Goal: Browse casually: Explore the website without a specific task or goal

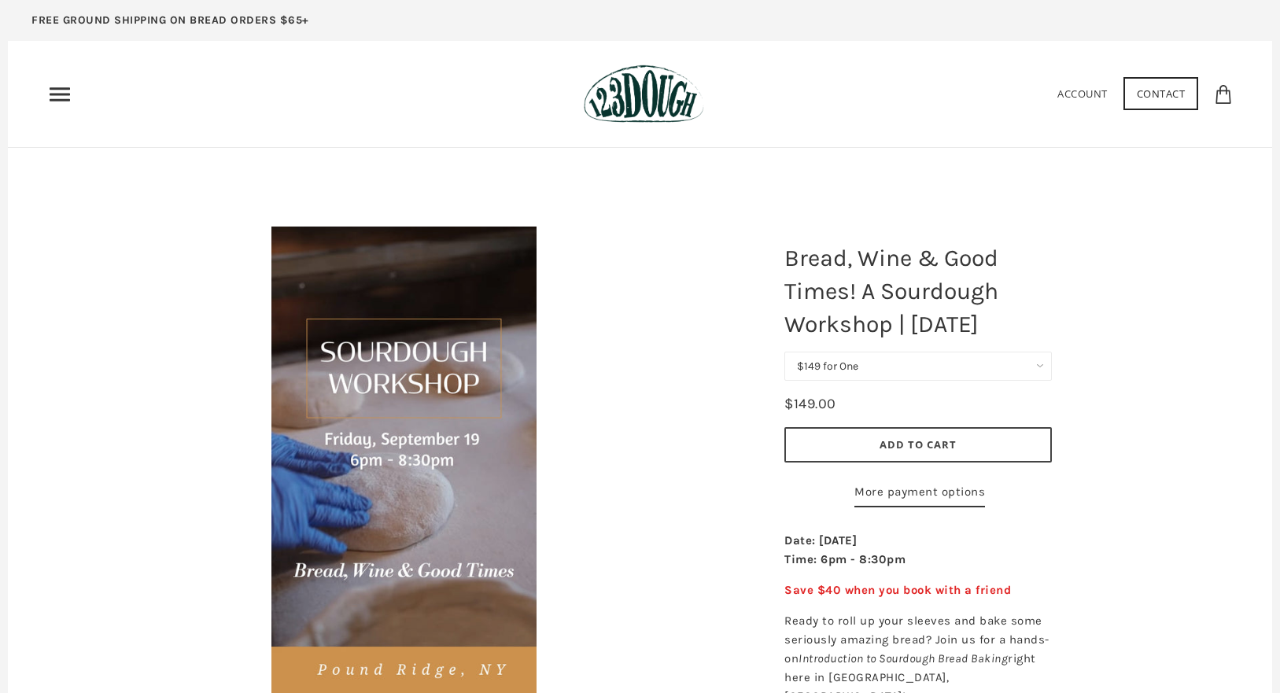
scroll to position [1, 0]
click at [65, 89] on icon "Primary" at bounding box center [59, 93] width 25 height 25
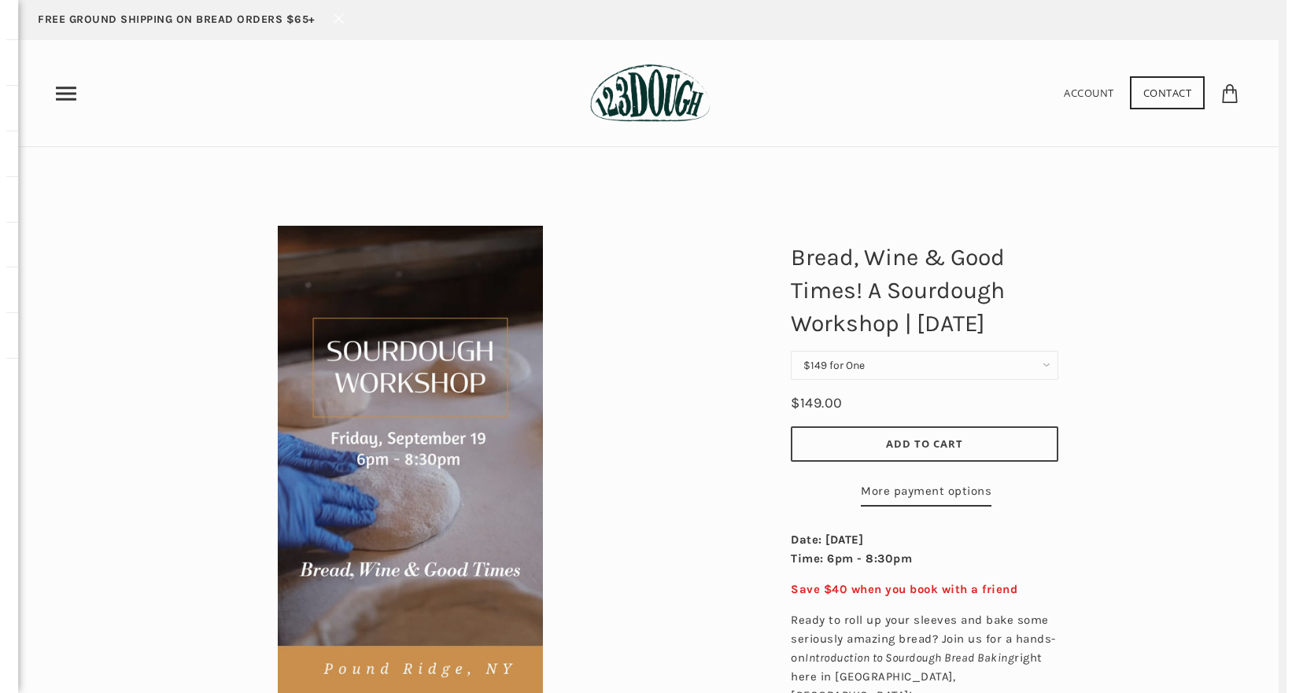
scroll to position [0, 0]
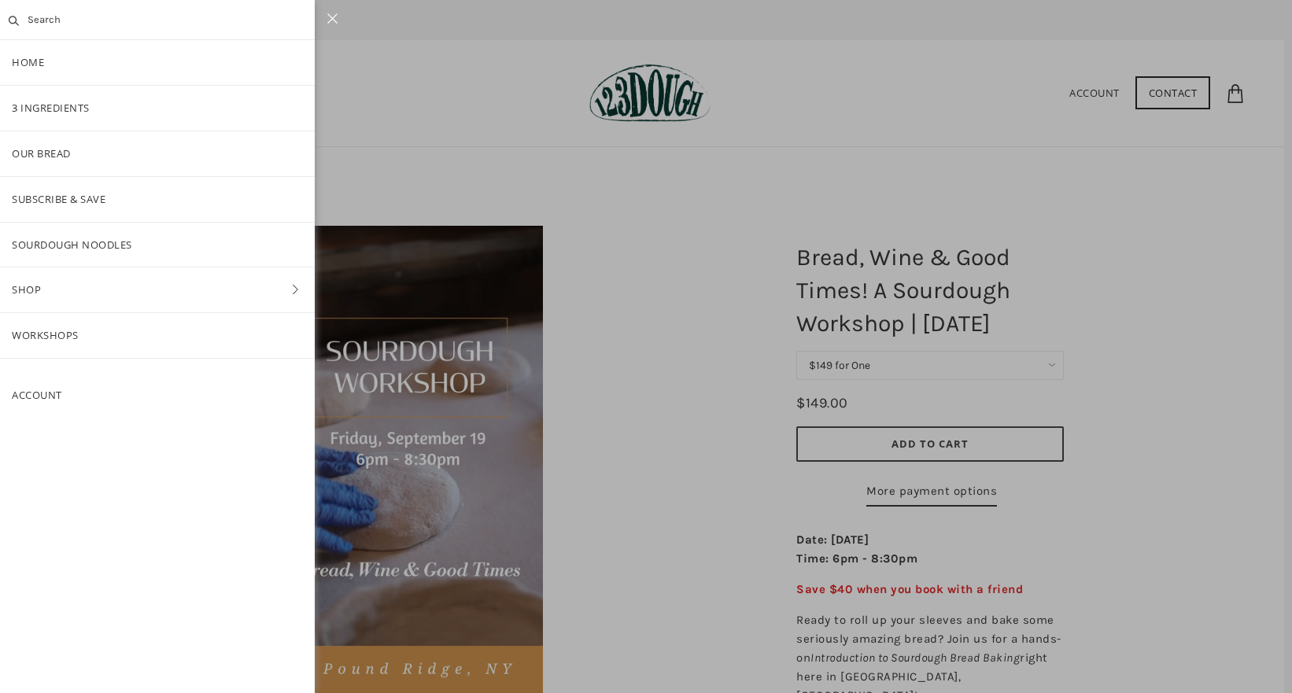
click at [611, 338] on div at bounding box center [646, 346] width 1292 height 693
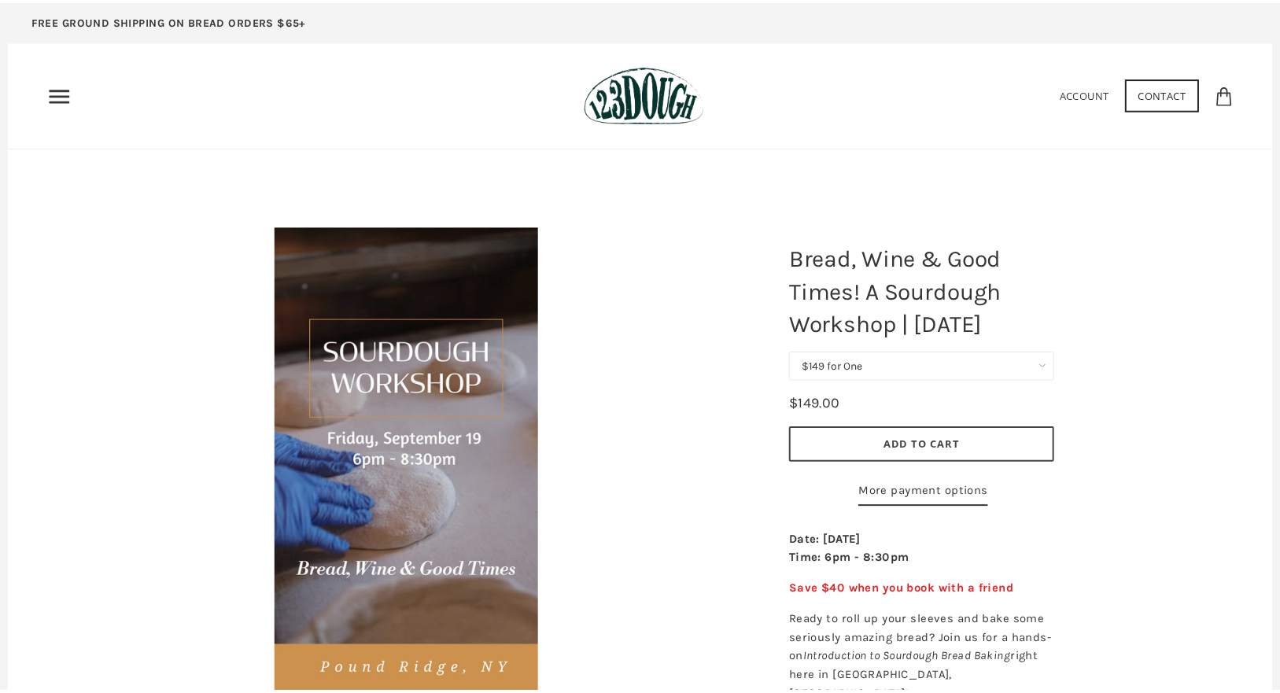
scroll to position [1, 0]
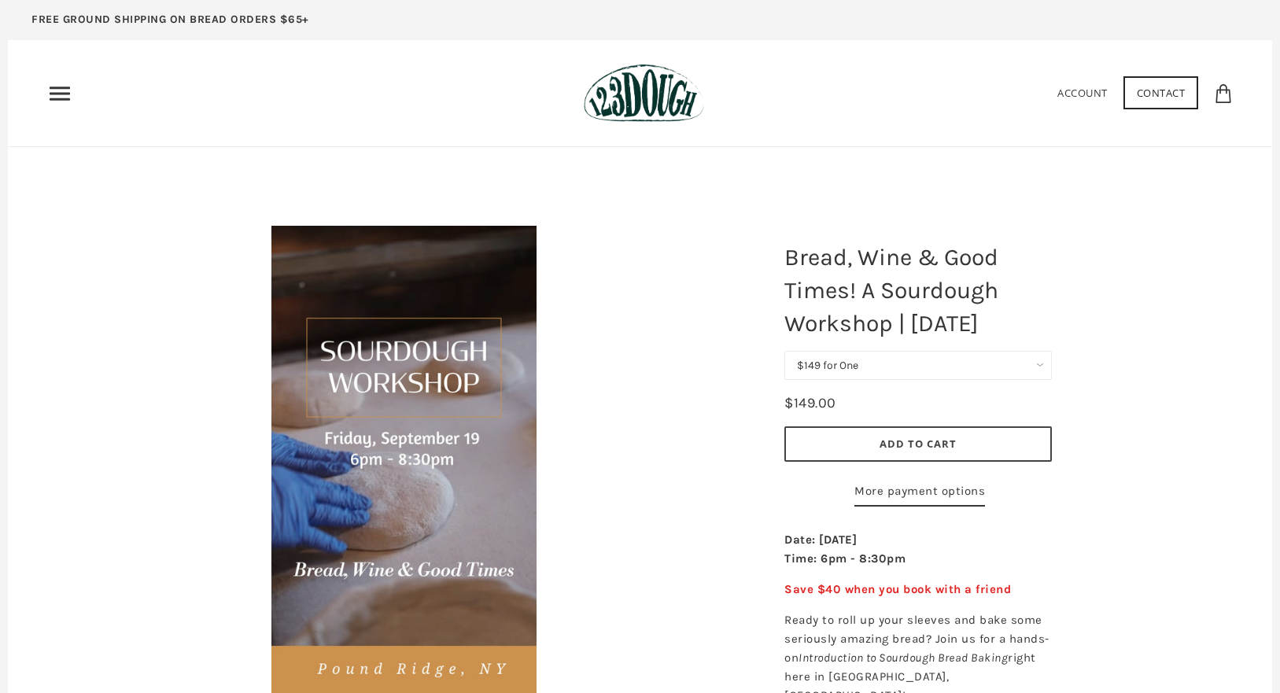
click at [43, 89] on header "Home 3 Ingredients Our Bread Subscribe & Save SOURDOUGH NOODLES Shop ALL Bread" at bounding box center [640, 93] width 1265 height 107
click at [63, 91] on icon "Primary" at bounding box center [59, 93] width 25 height 25
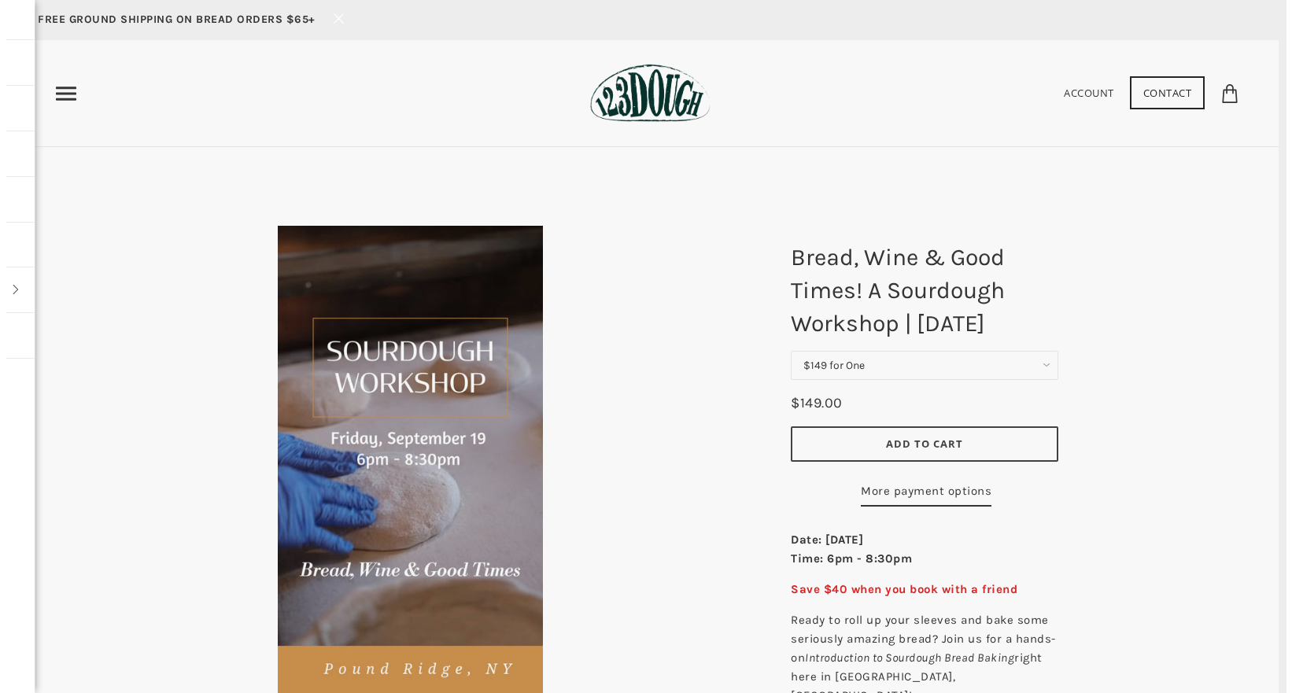
scroll to position [0, 0]
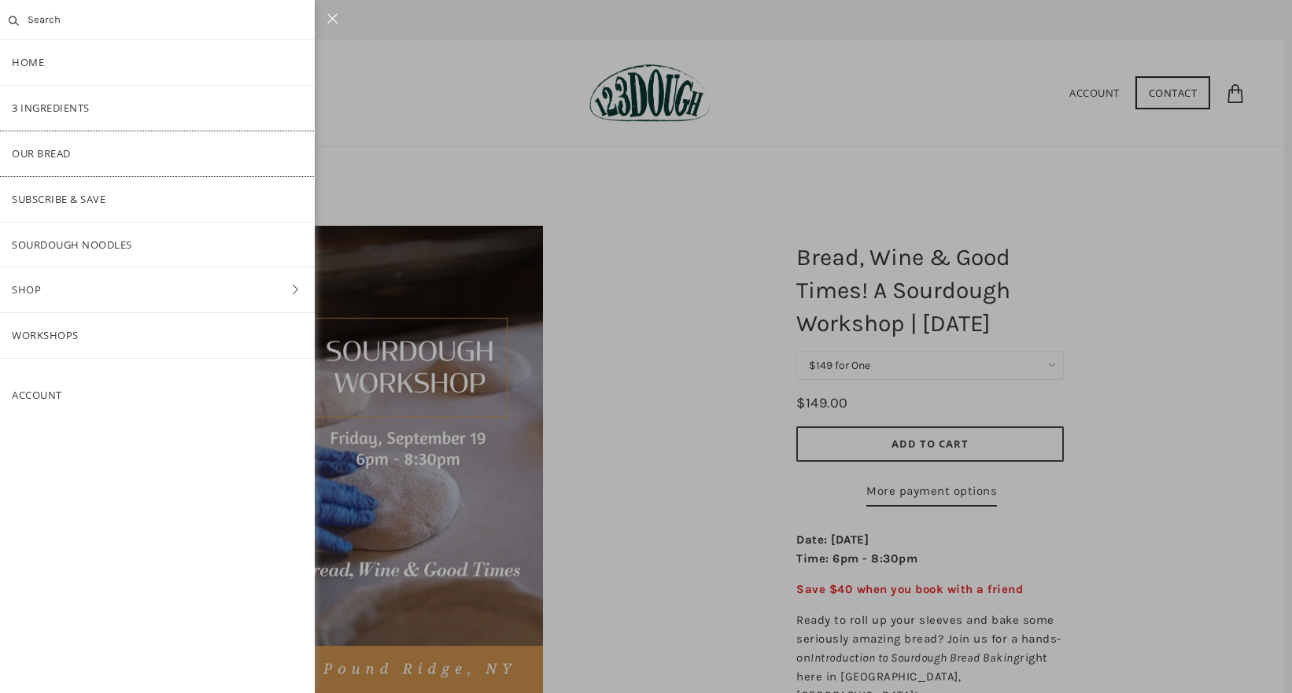
click at [159, 157] on link "Our Bread" at bounding box center [157, 153] width 315 height 45
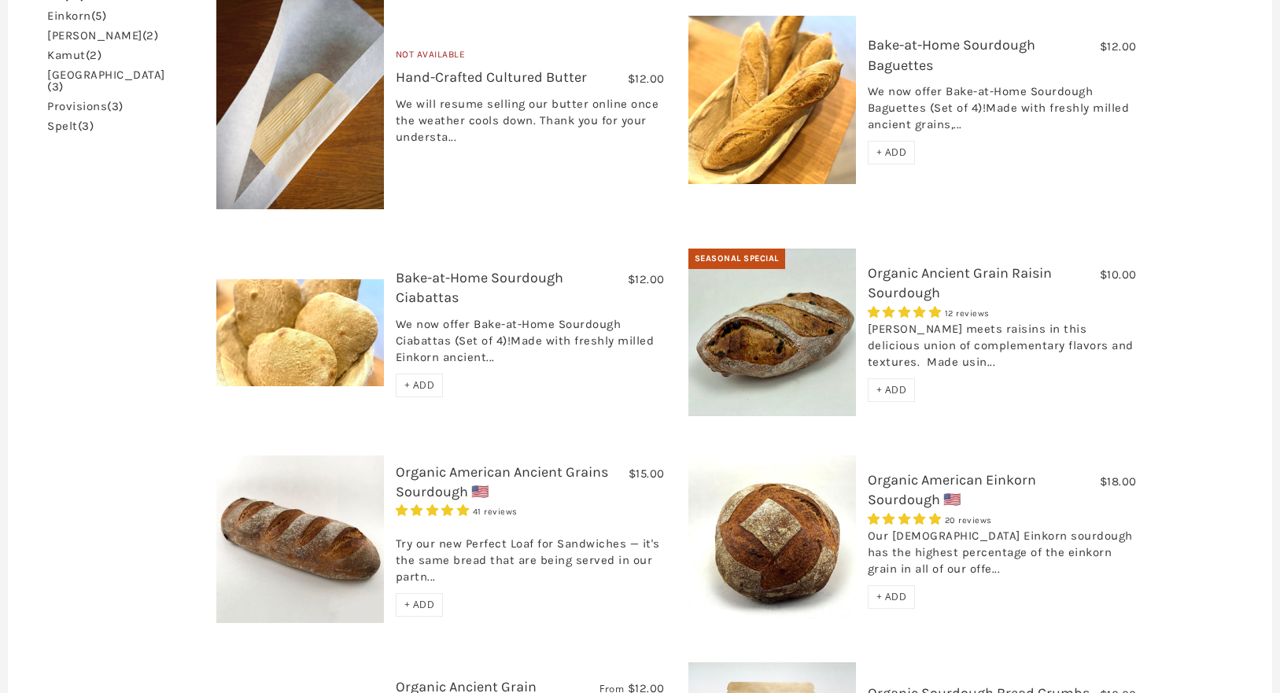
scroll to position [525, 0]
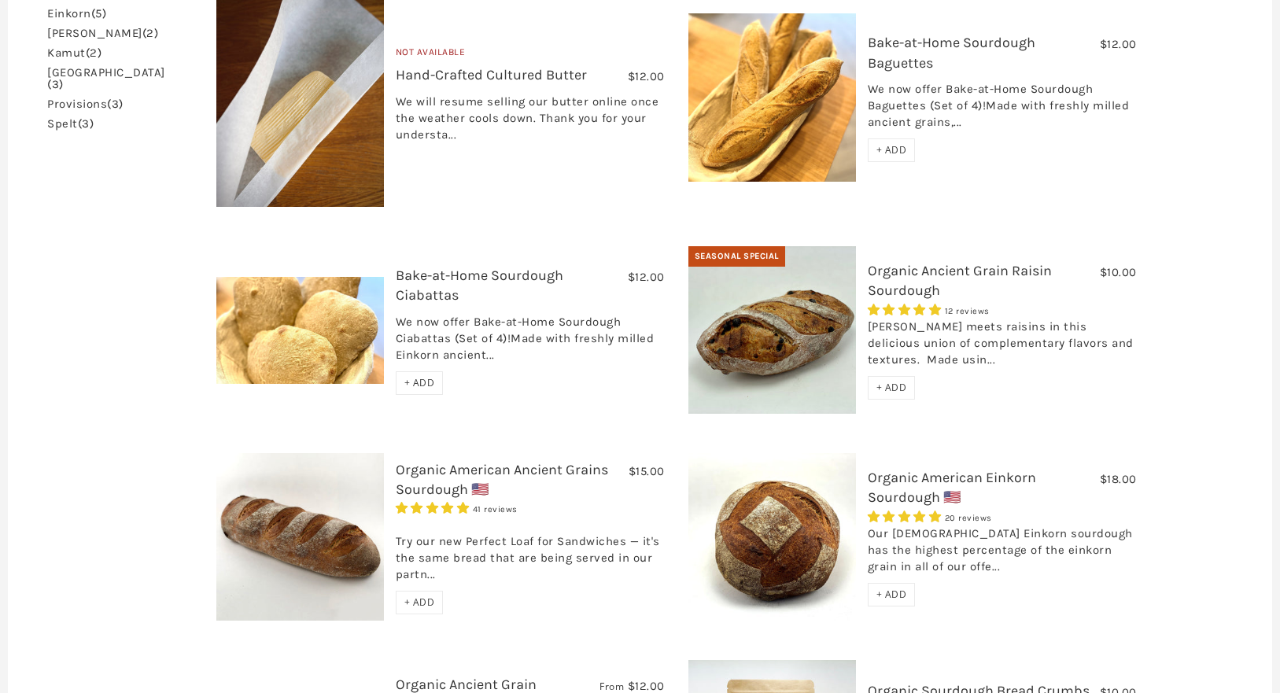
click at [914, 262] on link "Organic Ancient Grain Raisin Sourdough" at bounding box center [960, 280] width 184 height 37
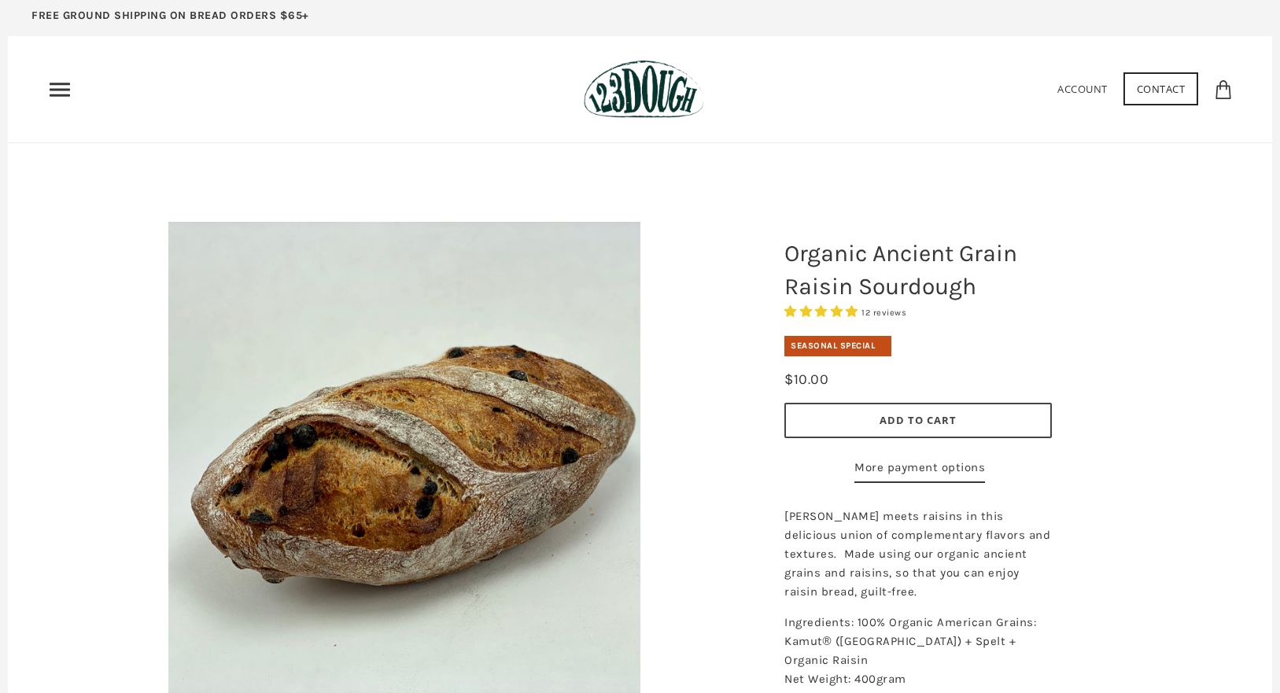
scroll to position [3, 0]
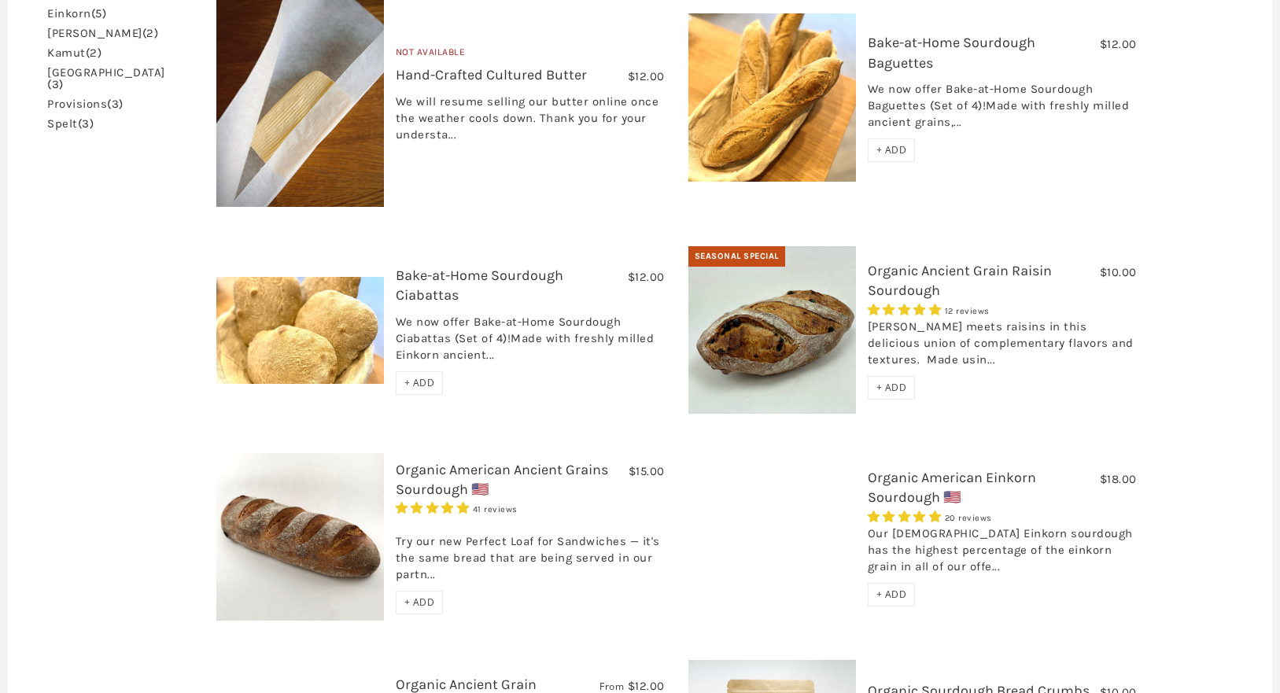
scroll to position [467, 0]
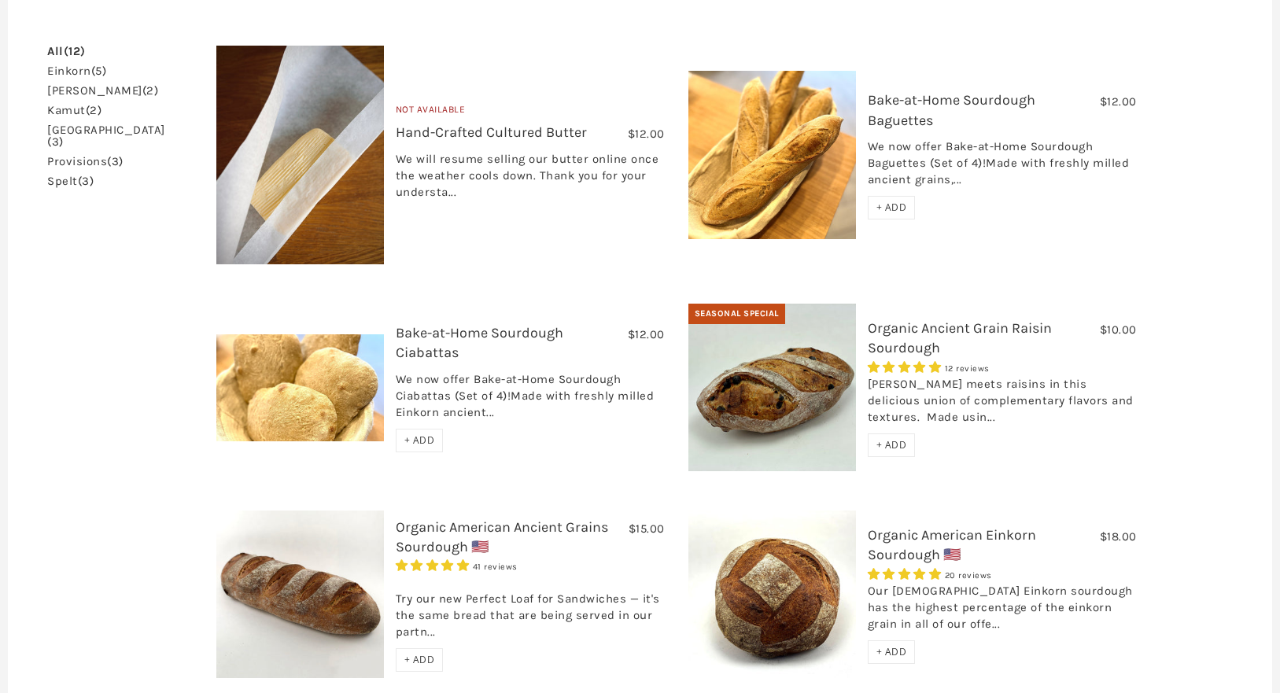
click at [962, 526] on link "Organic American Einkorn Sourdough 🇺🇸" at bounding box center [952, 544] width 168 height 37
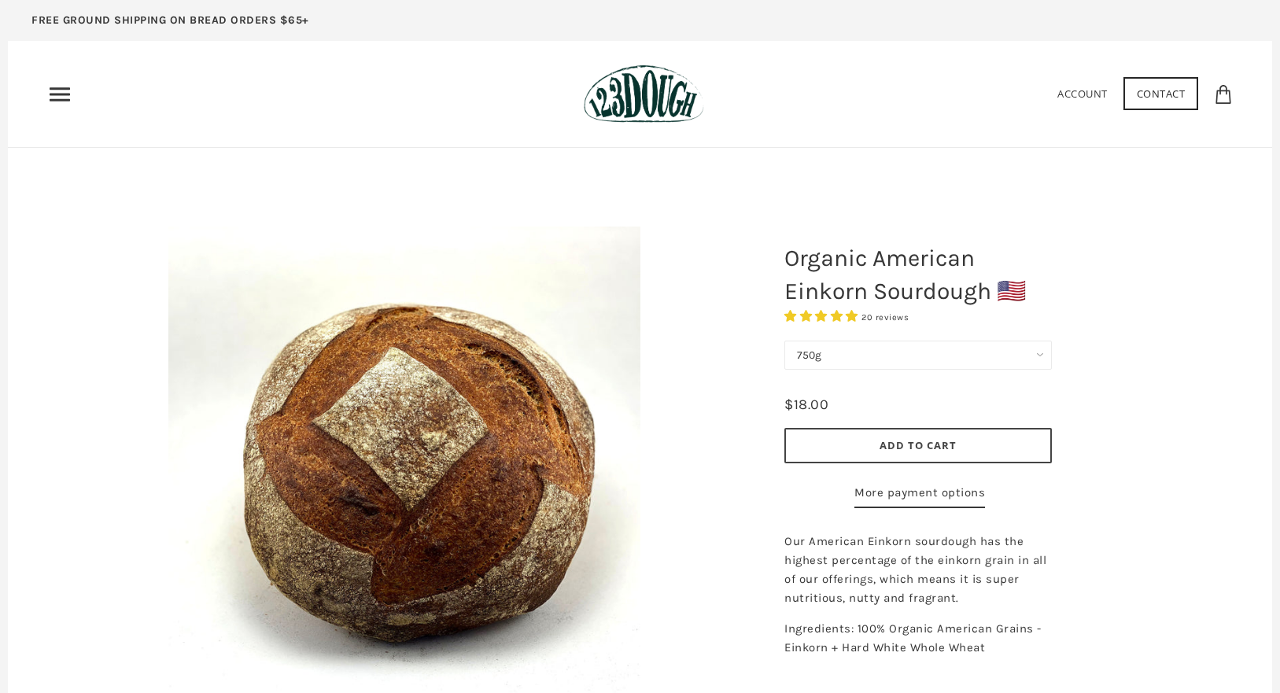
click at [54, 96] on icon "Primary" at bounding box center [59, 94] width 25 height 25
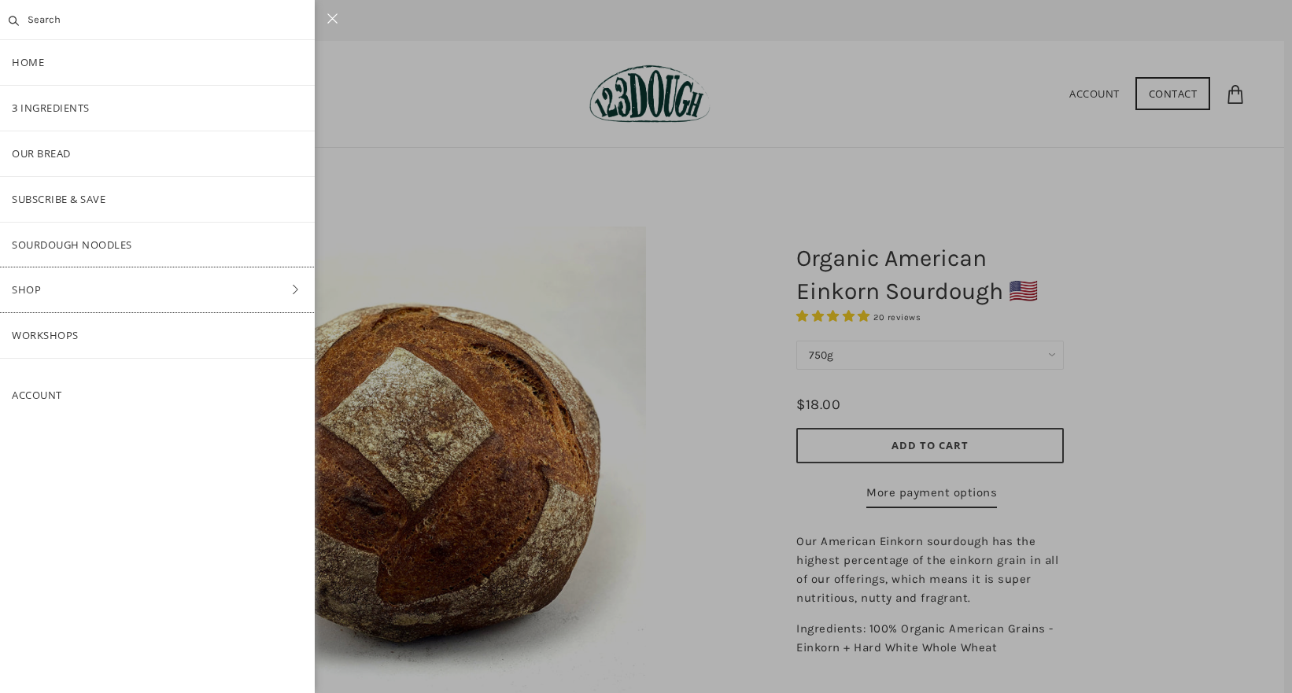
click at [204, 294] on link "Shop" at bounding box center [157, 290] width 315 height 45
click at [190, 157] on link "ALL" at bounding box center [157, 153] width 315 height 45
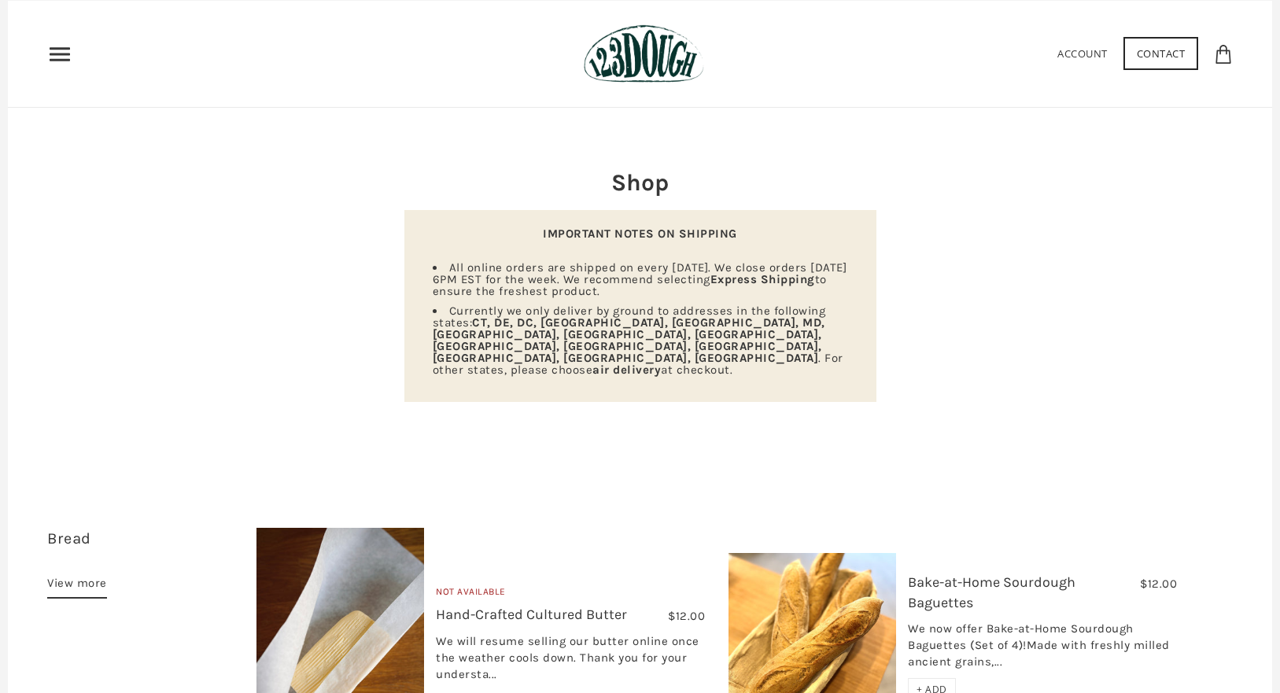
scroll to position [202, 0]
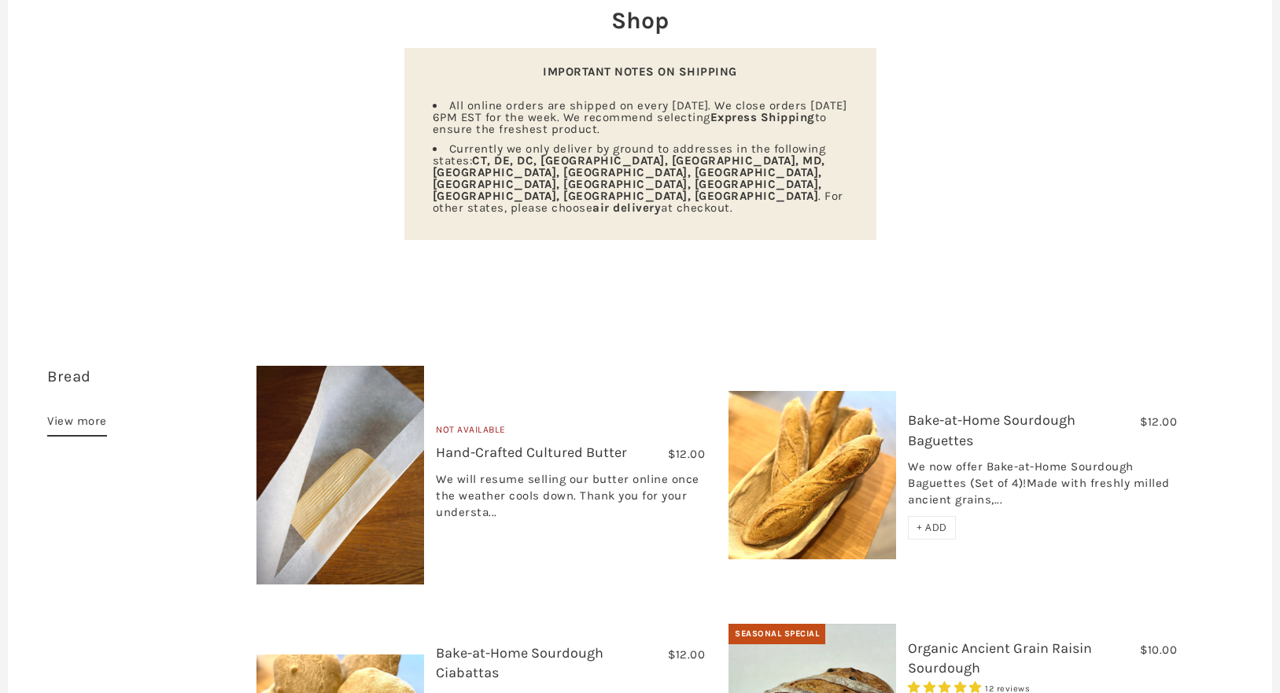
click at [89, 412] on link "View more" at bounding box center [77, 424] width 60 height 25
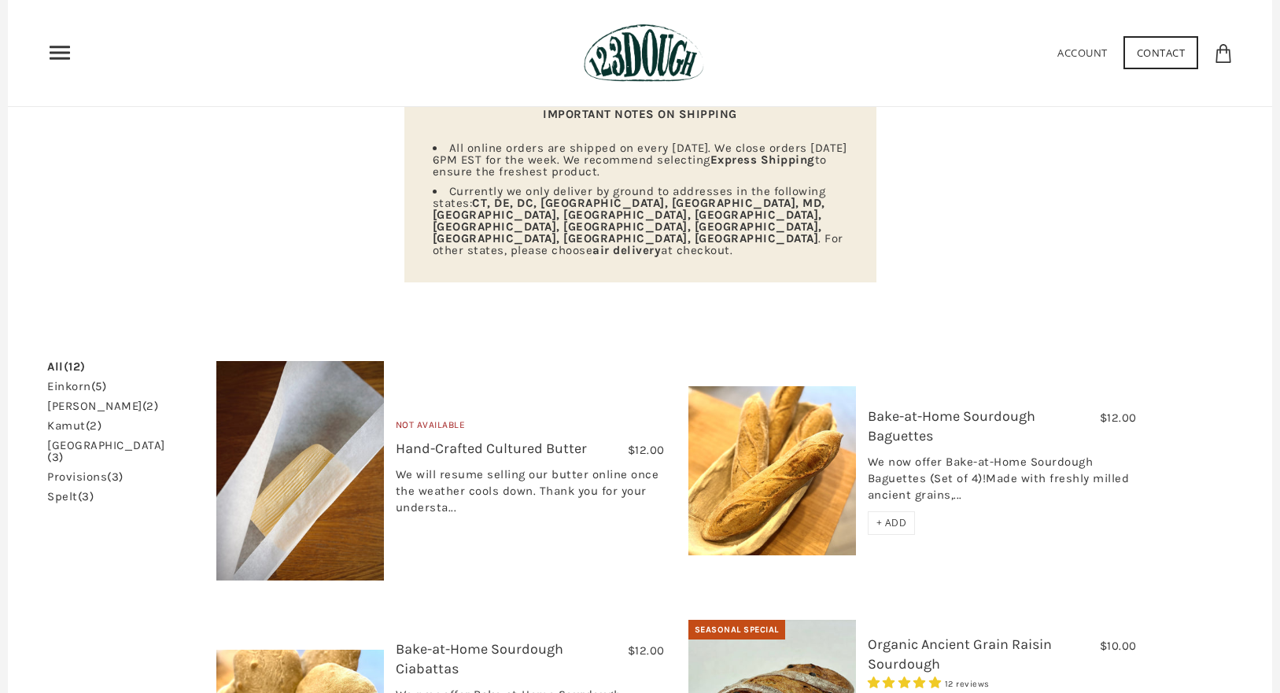
scroll to position [153, 0]
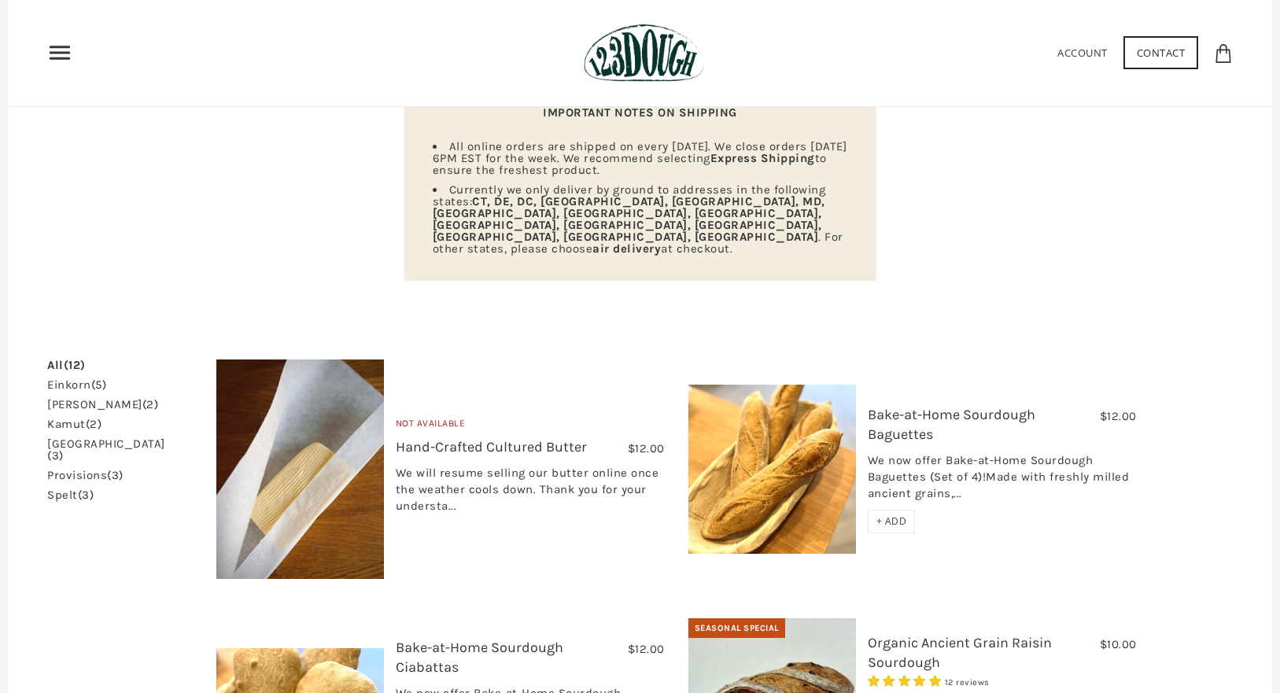
click at [59, 48] on use "Primary" at bounding box center [60, 52] width 20 height 13
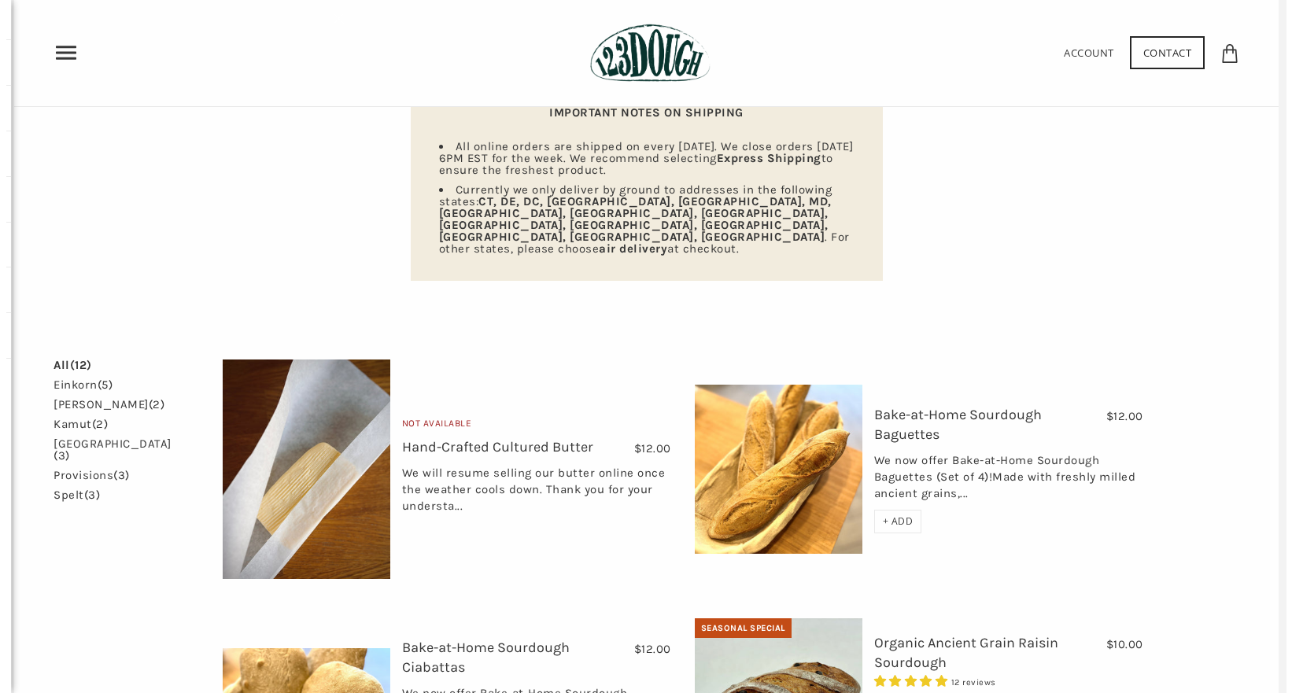
scroll to position [0, 0]
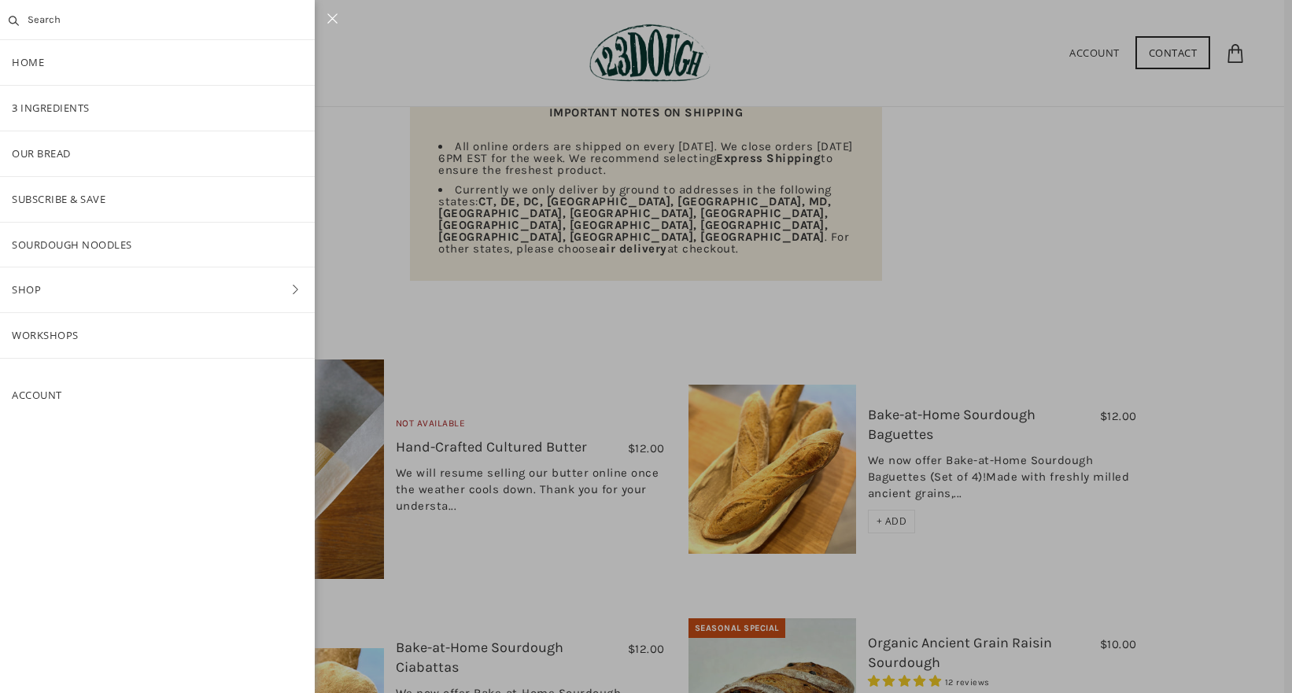
click at [544, 310] on div at bounding box center [646, 346] width 1292 height 693
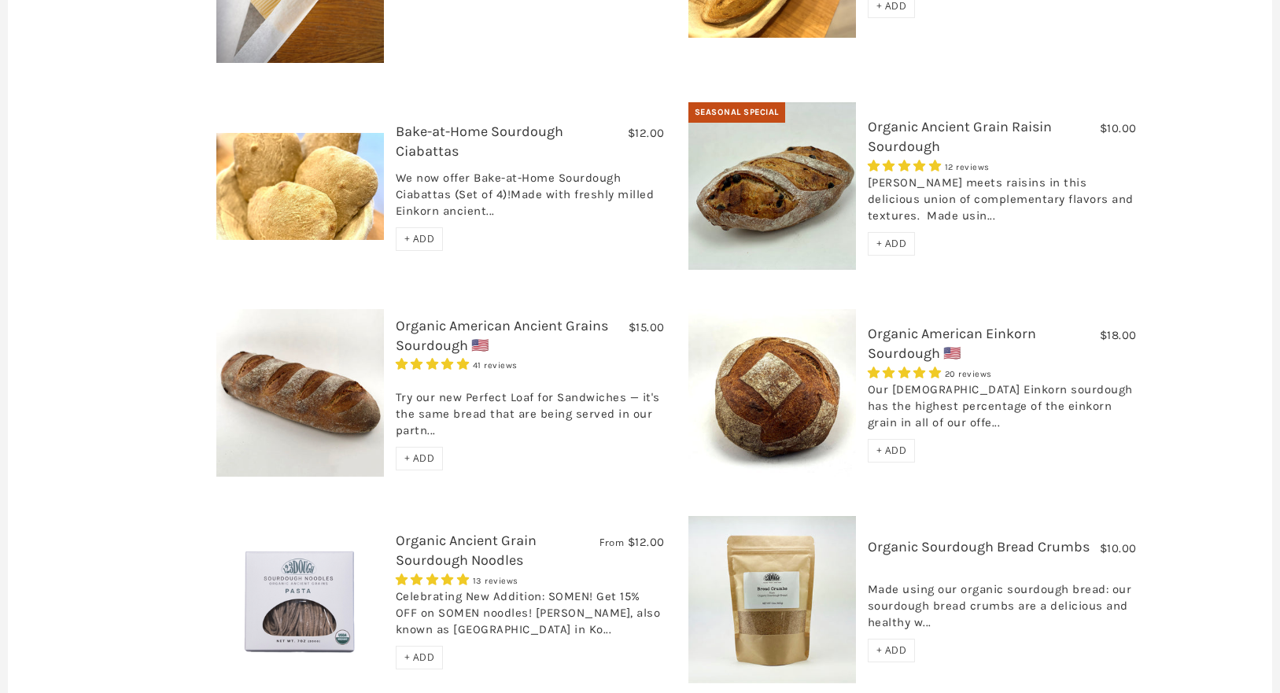
scroll to position [851, 0]
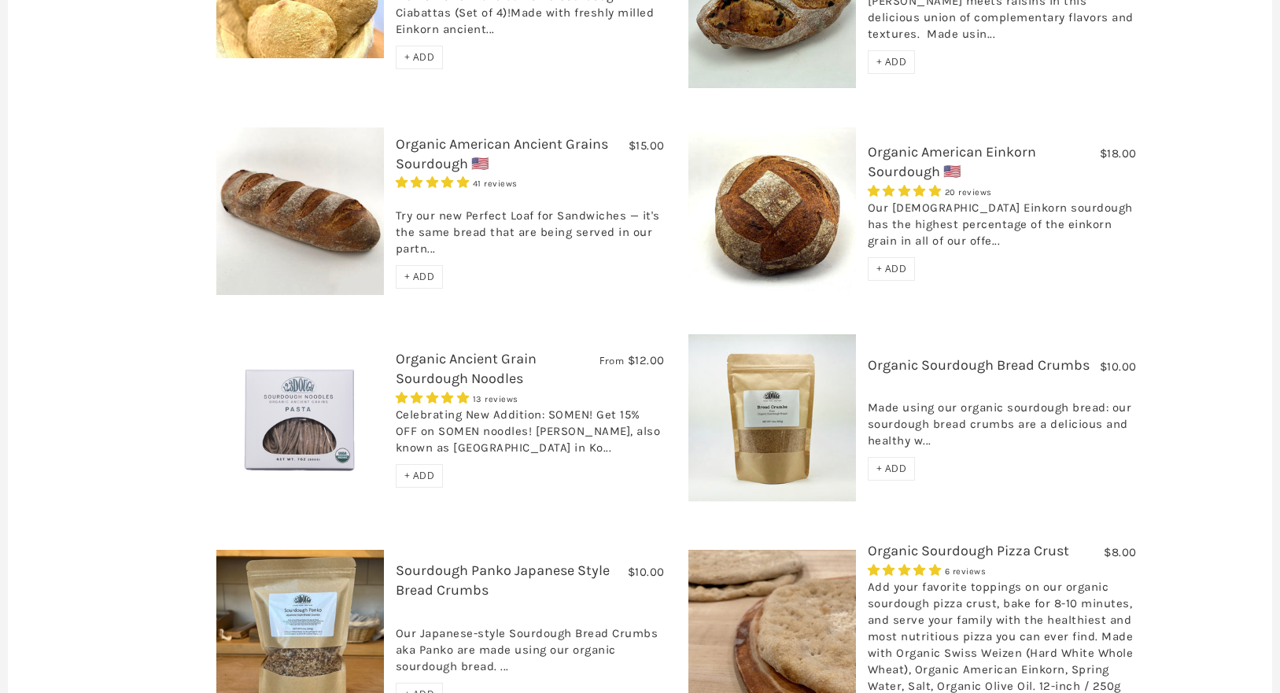
click at [887, 143] on link "Organic American Einkorn Sourdough 🇺🇸" at bounding box center [952, 161] width 168 height 37
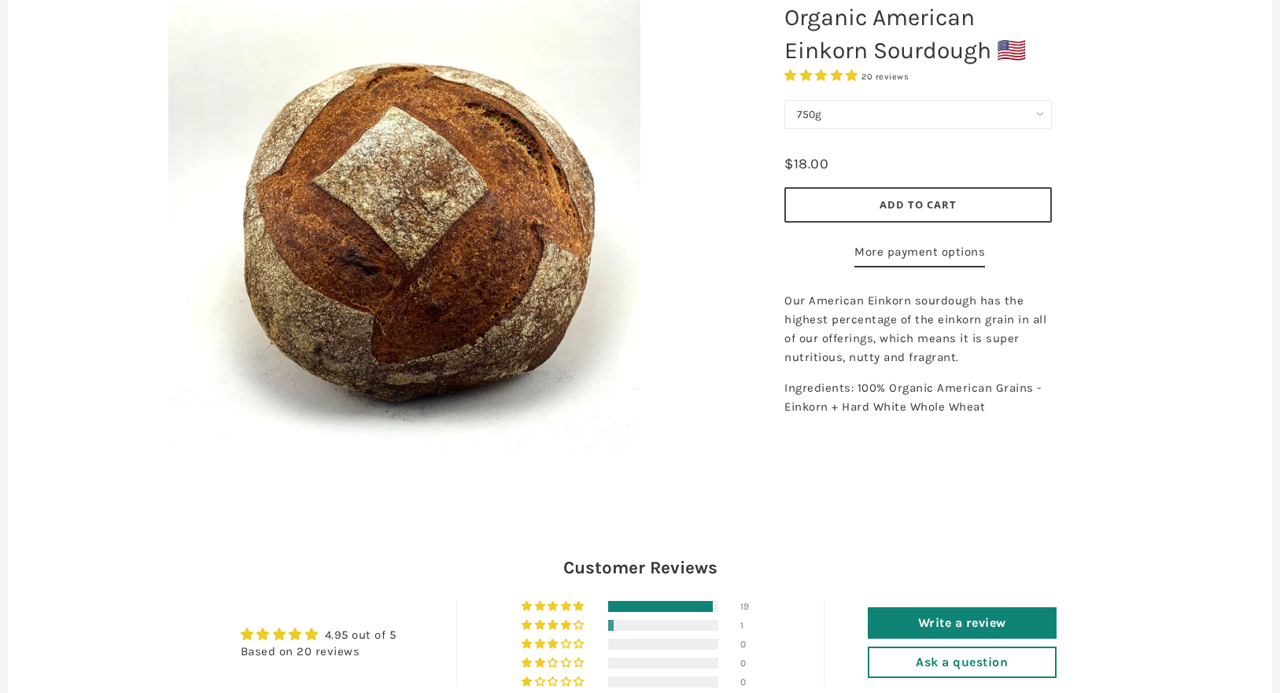
scroll to position [247, 0]
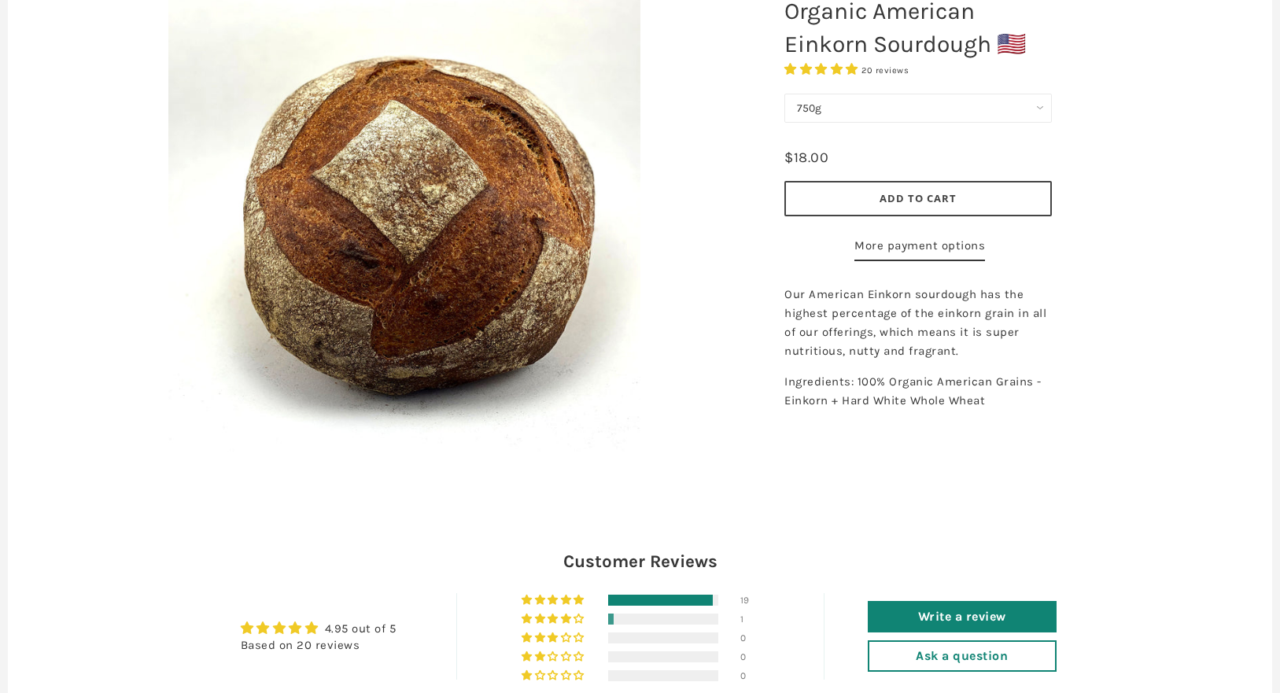
click at [959, 114] on select "750g" at bounding box center [919, 108] width 268 height 29
click at [1110, 130] on div "Organic American Einkorn Sourdough 🇺🇸 20 reviews 750g 750g - $18.00 1500g - $36…" at bounding box center [997, 215] width 472 height 551
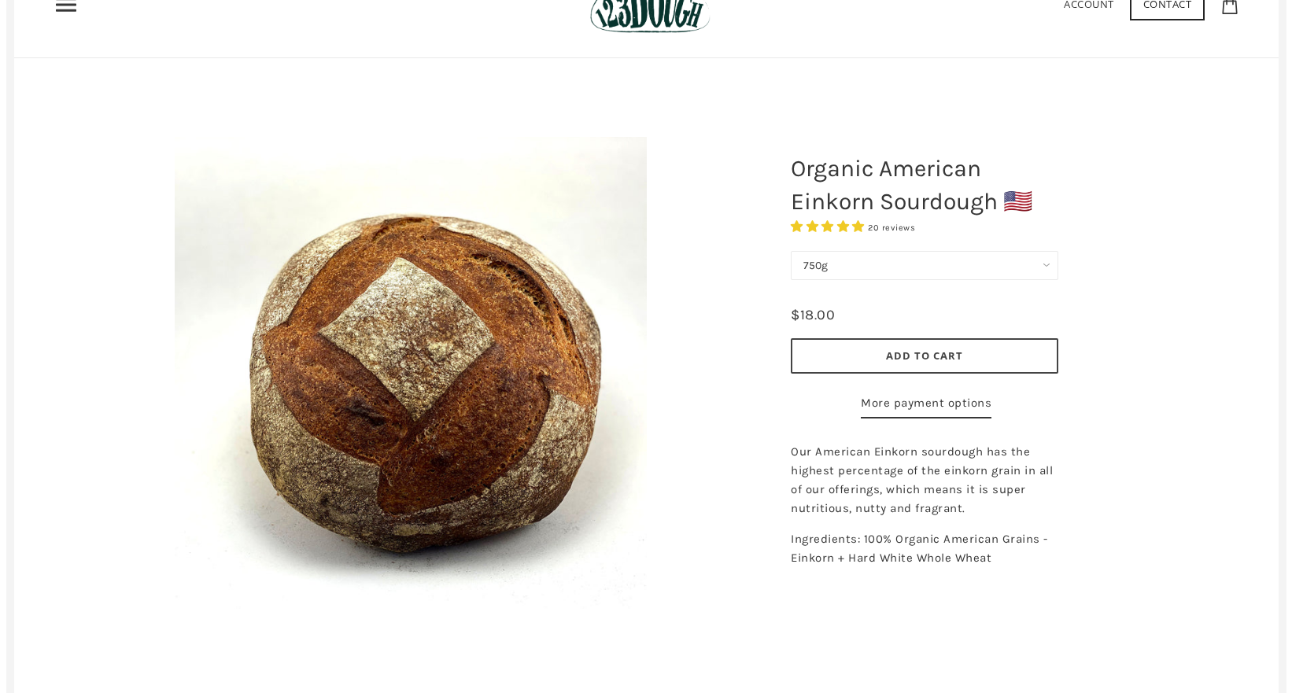
scroll to position [0, 0]
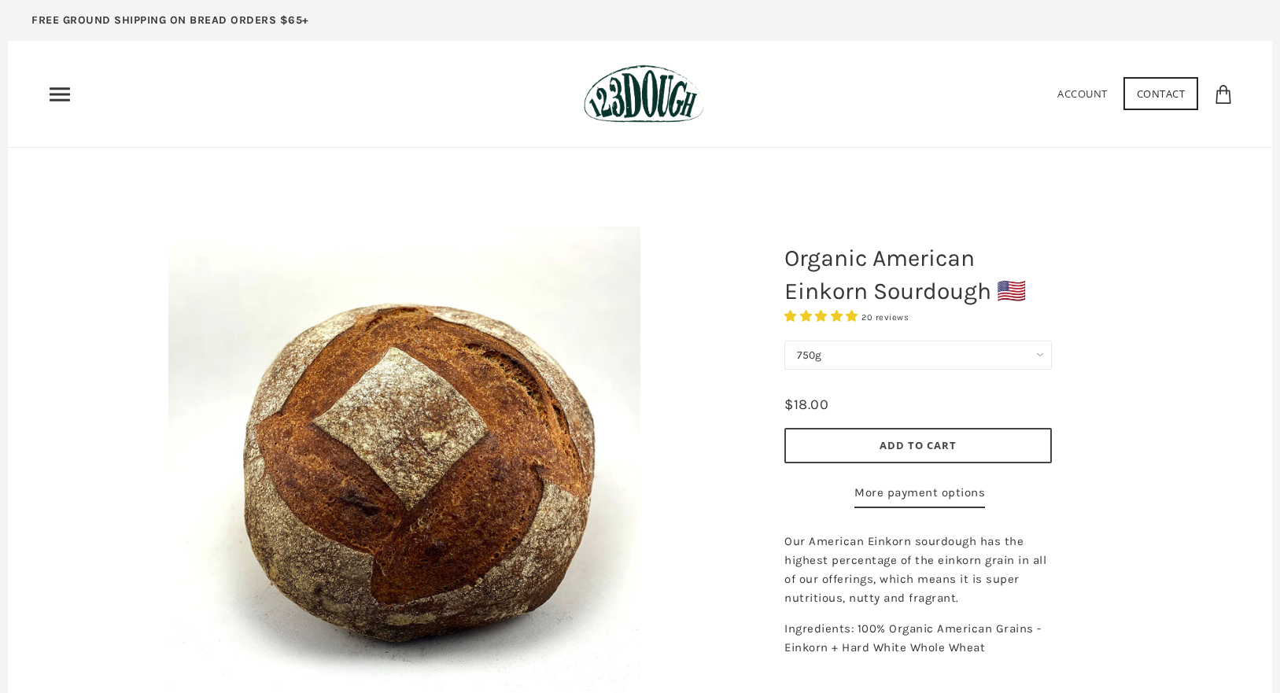
click at [50, 102] on icon "Primary" at bounding box center [59, 94] width 25 height 25
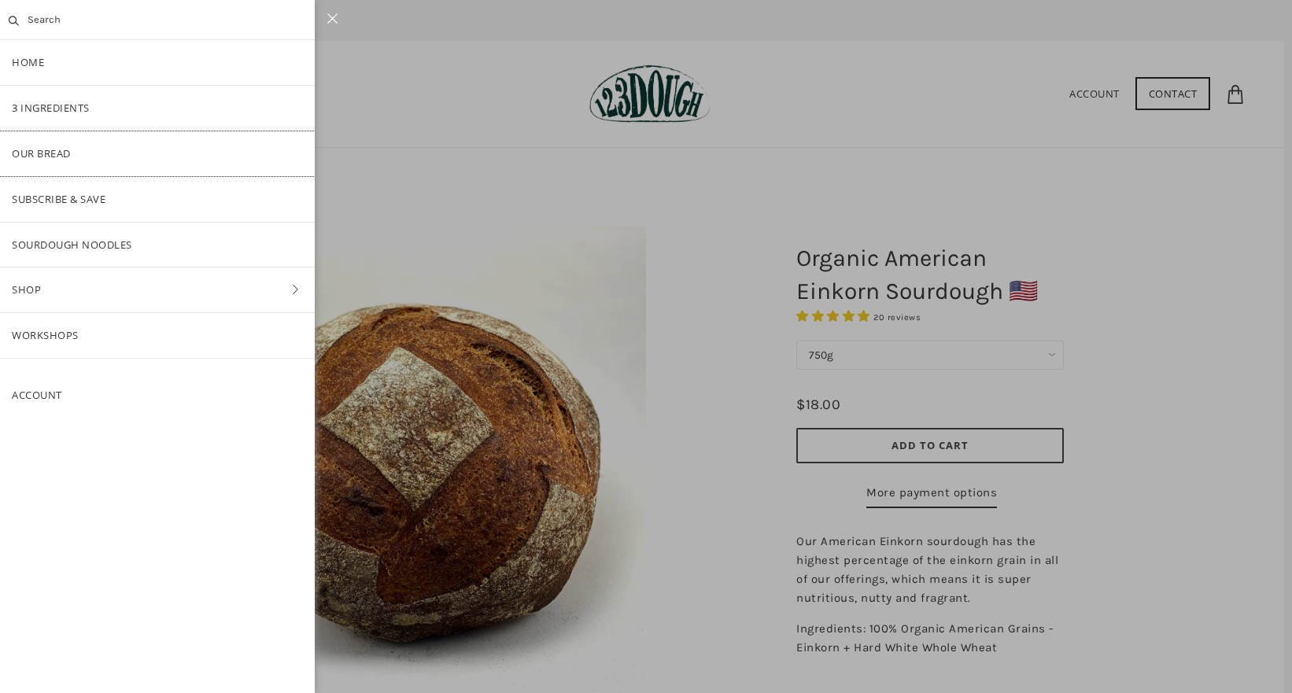
click at [137, 157] on link "Our Bread" at bounding box center [157, 153] width 315 height 45
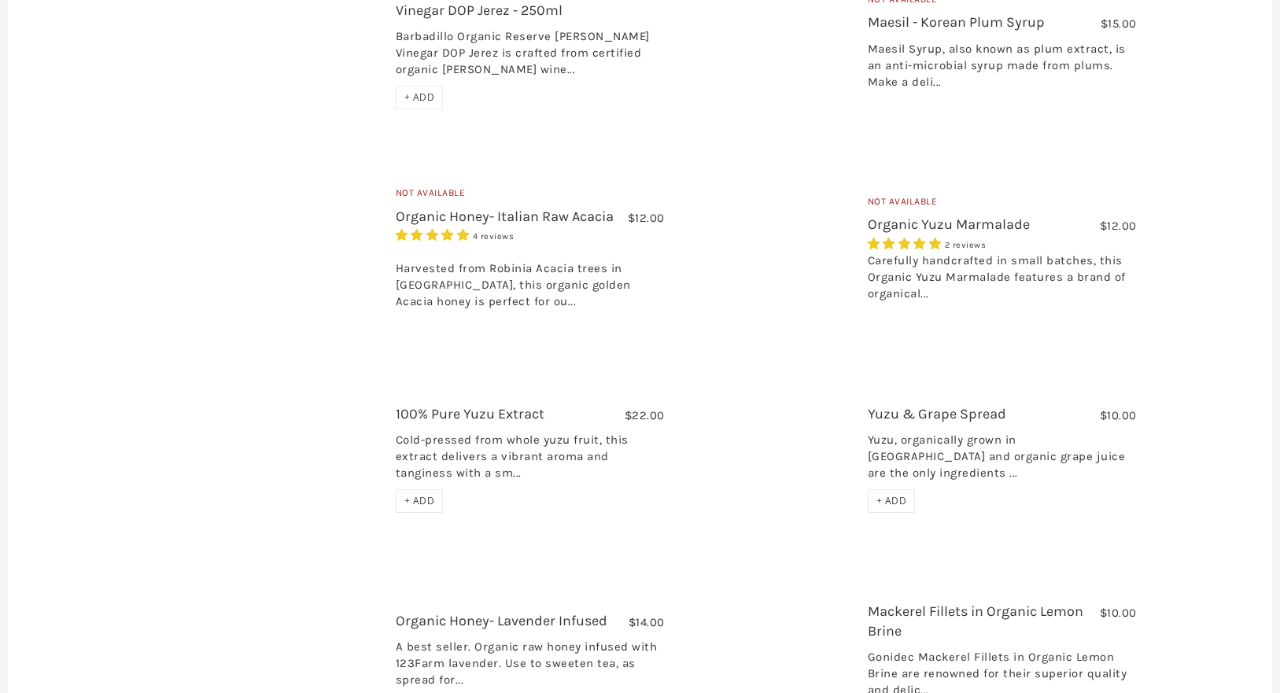
scroll to position [1718, 0]
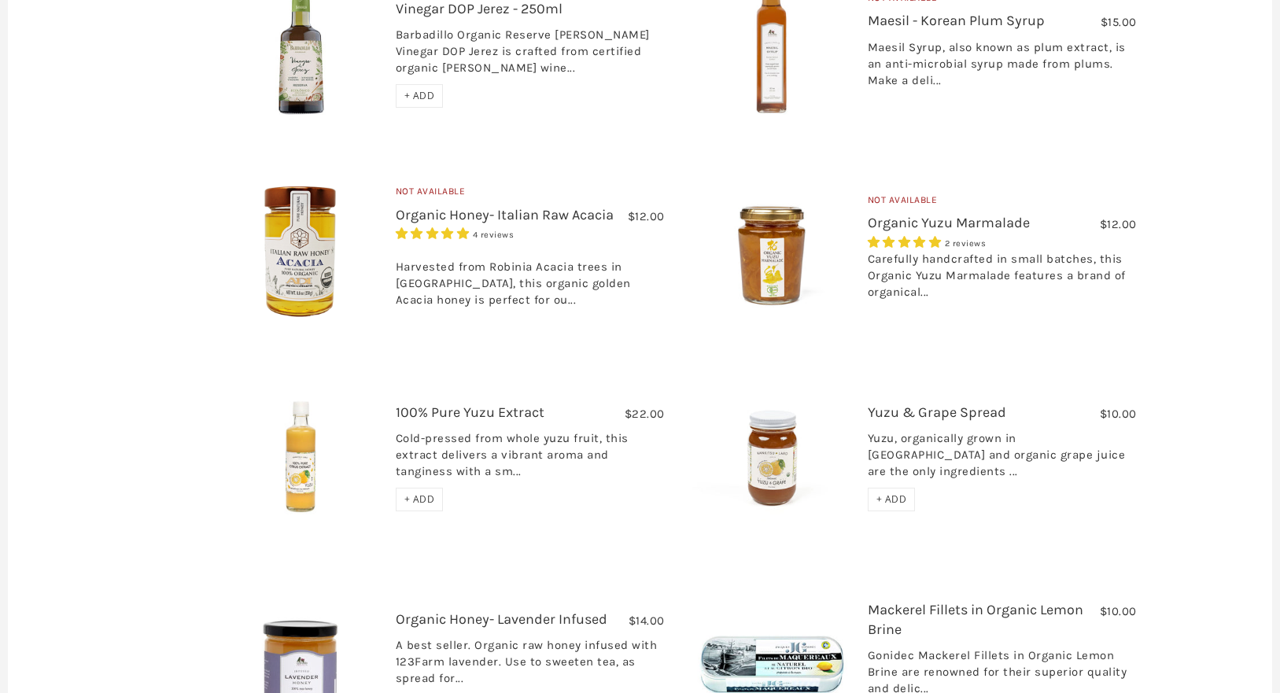
click at [976, 214] on link "Organic Yuzu Marmalade" at bounding box center [949, 222] width 162 height 17
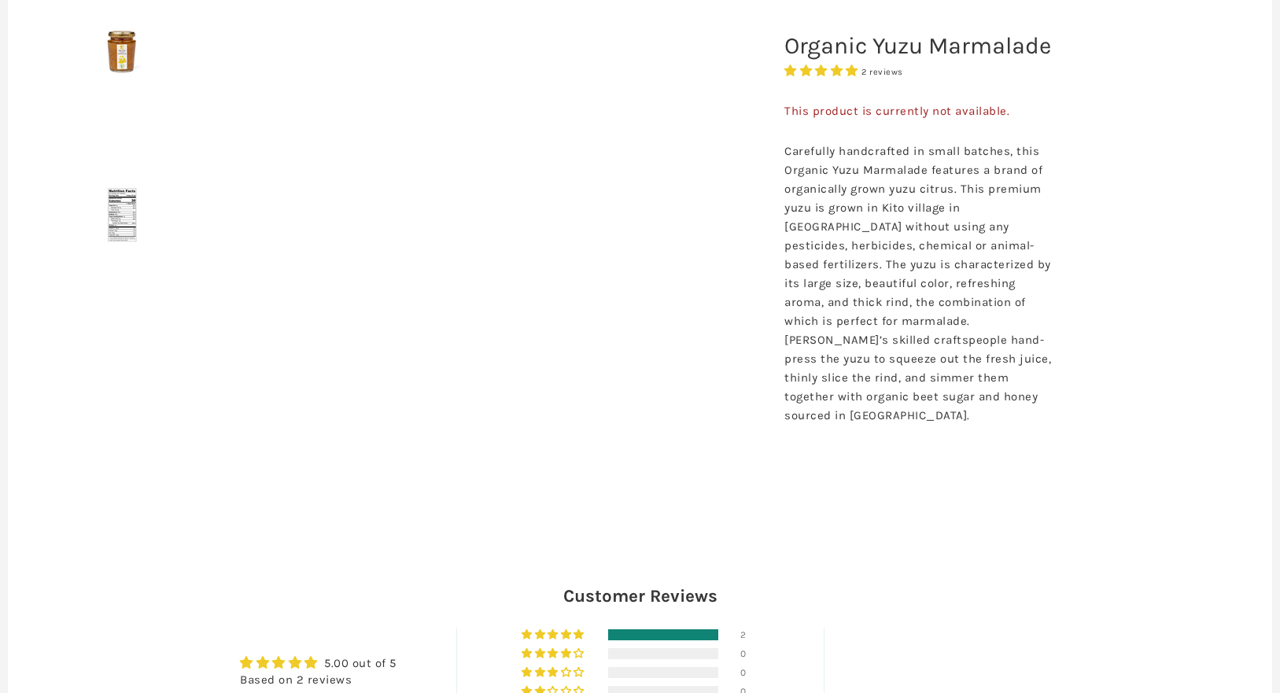
scroll to position [214, 0]
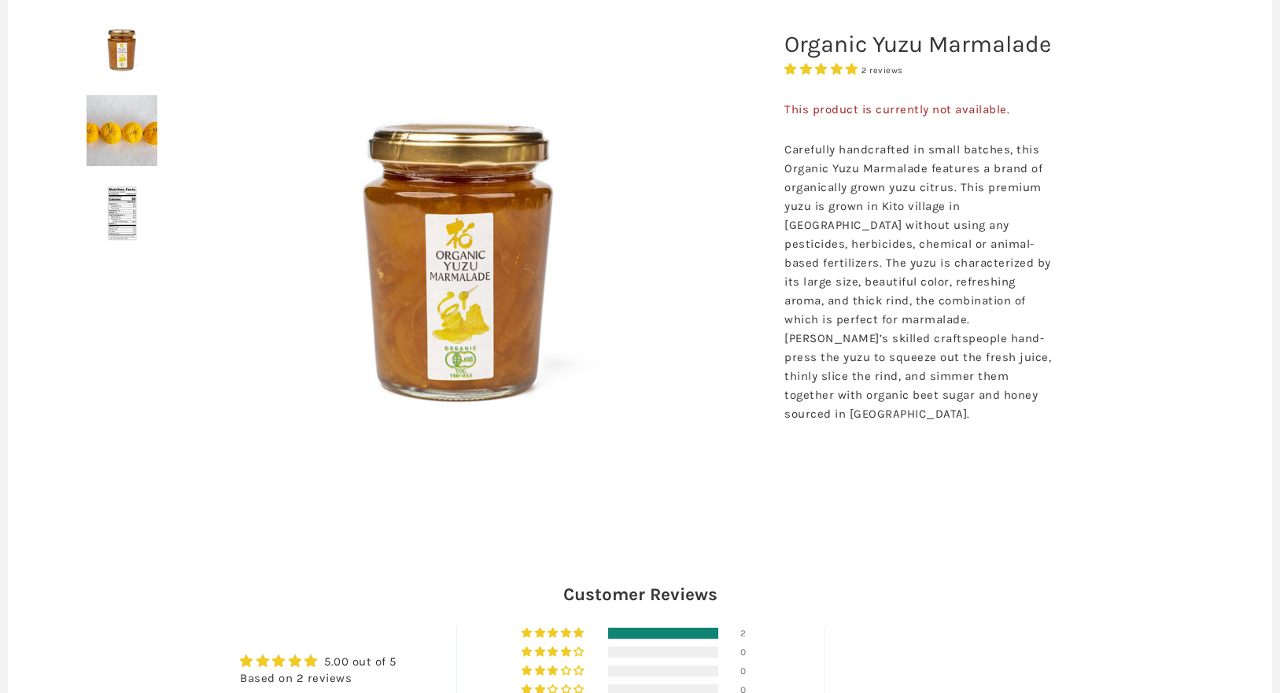
click at [486, 275] on img at bounding box center [460, 249] width 472 height 472
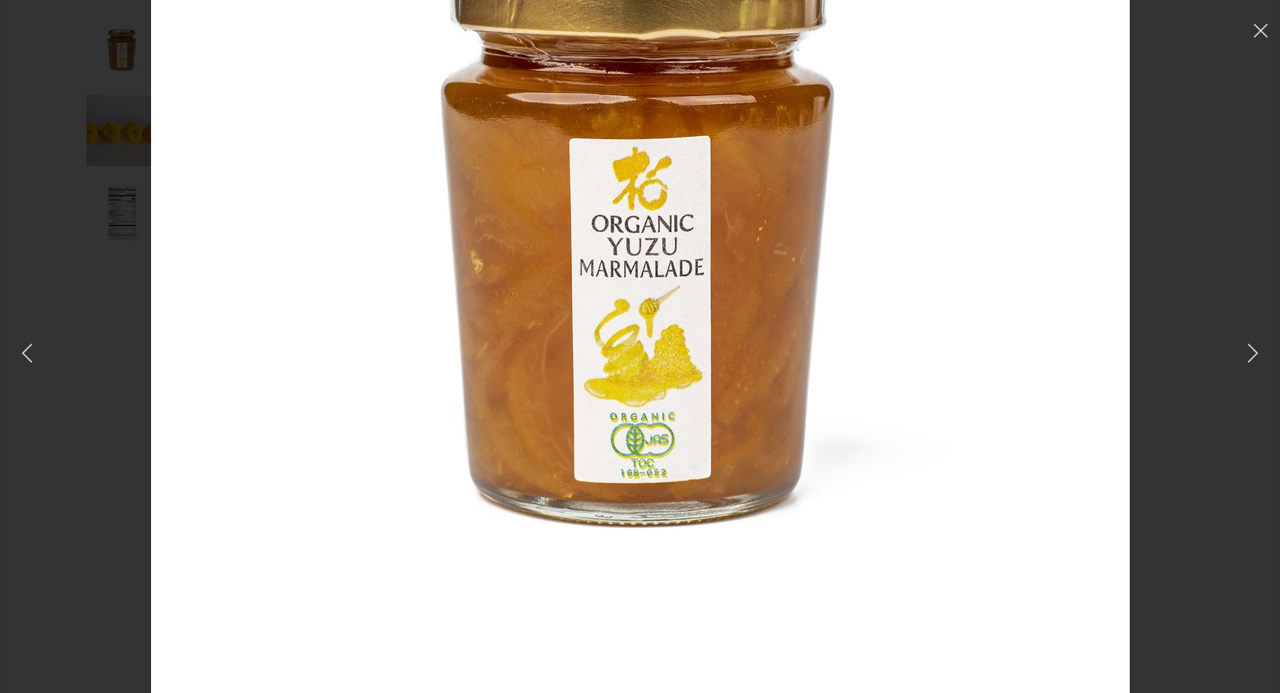
scroll to position [361, 0]
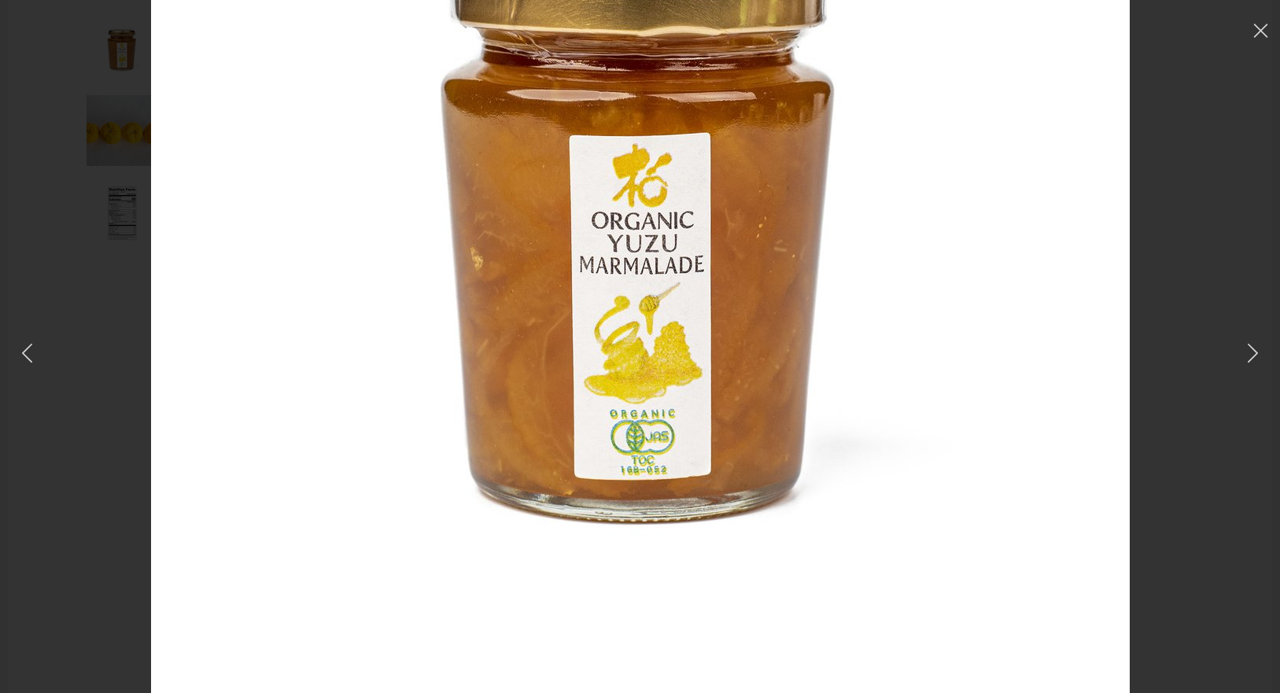
click at [1261, 33] on icon at bounding box center [1261, 31] width 15 height 14
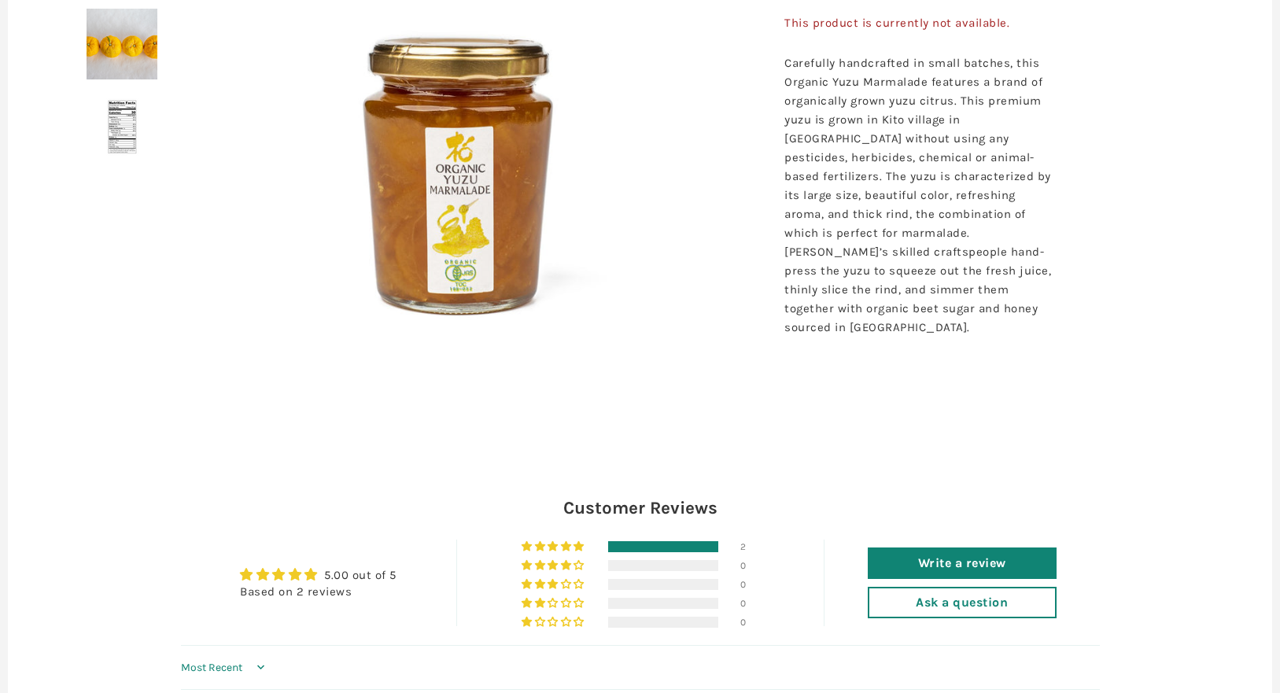
scroll to position [302, 0]
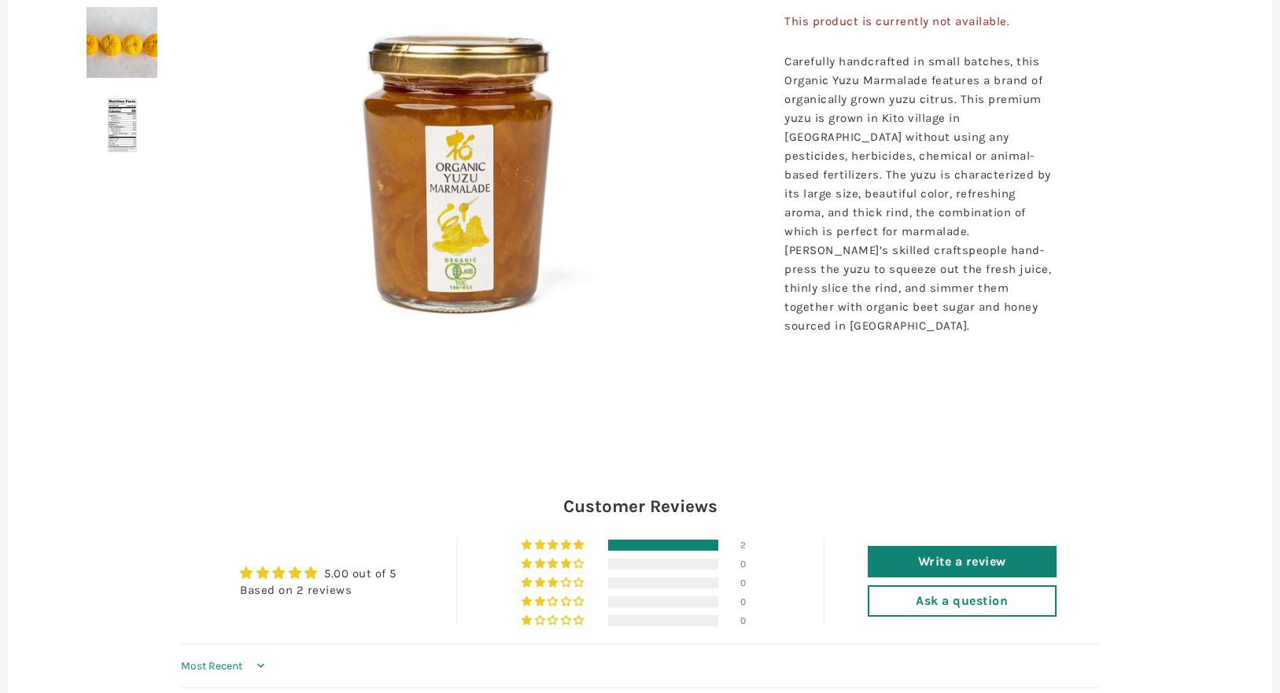
click at [123, 139] on img at bounding box center [122, 125] width 71 height 71
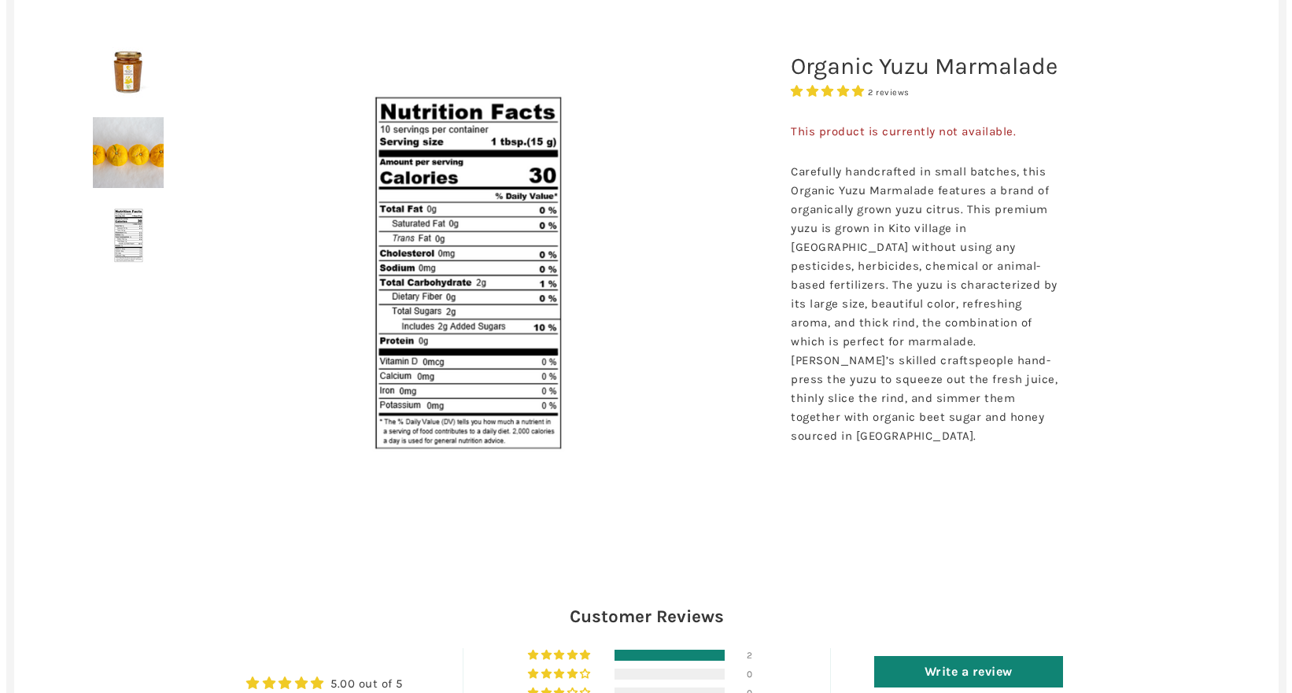
scroll to position [0, 0]
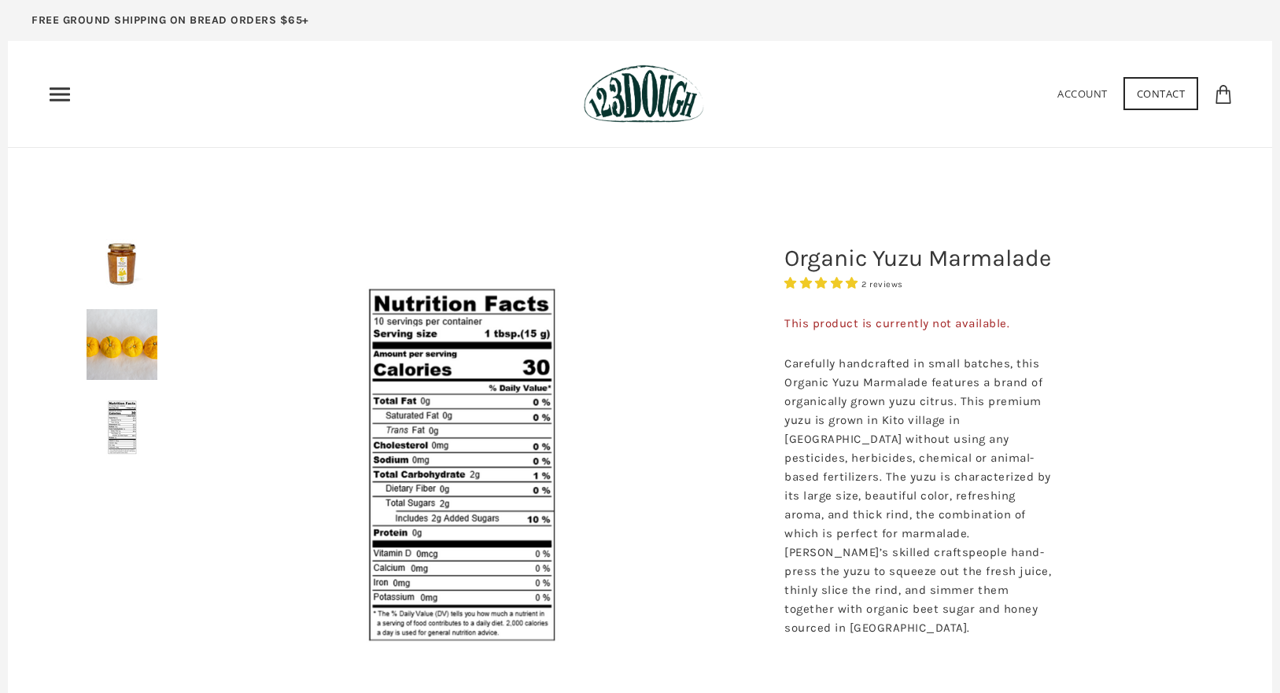
click at [65, 84] on icon "Primary" at bounding box center [59, 94] width 25 height 25
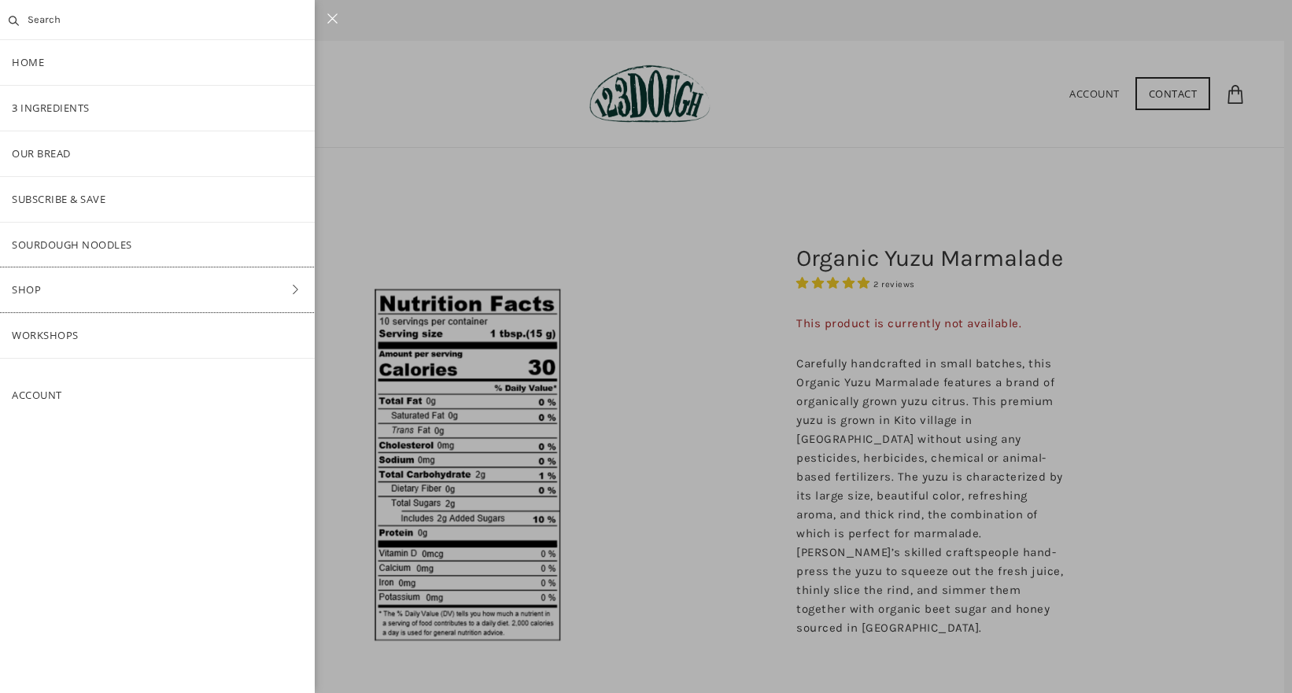
click at [179, 286] on link "Shop" at bounding box center [157, 290] width 315 height 45
click at [79, 201] on link "Bread" at bounding box center [157, 199] width 315 height 45
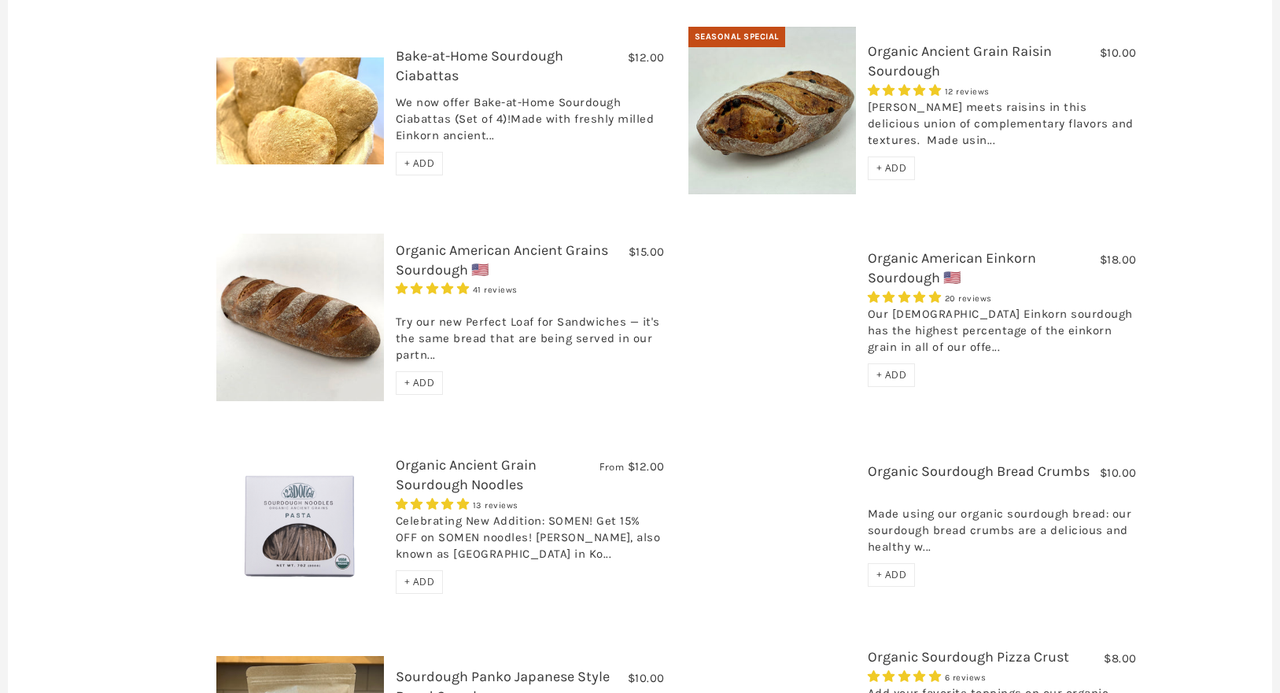
scroll to position [747, 0]
